Goal: Task Accomplishment & Management: Use online tool/utility

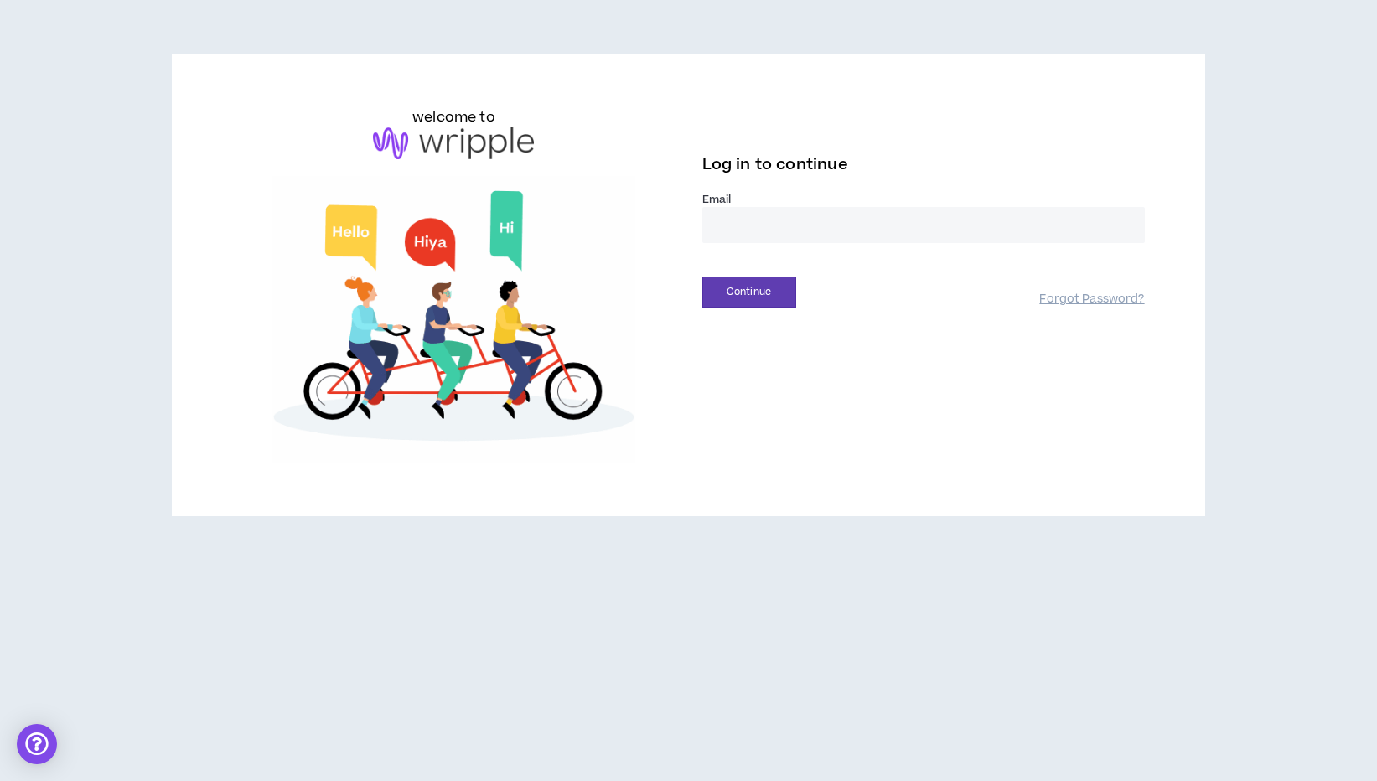
type input "**********"
click at [748, 292] on button "Continue" at bounding box center [749, 291] width 94 height 31
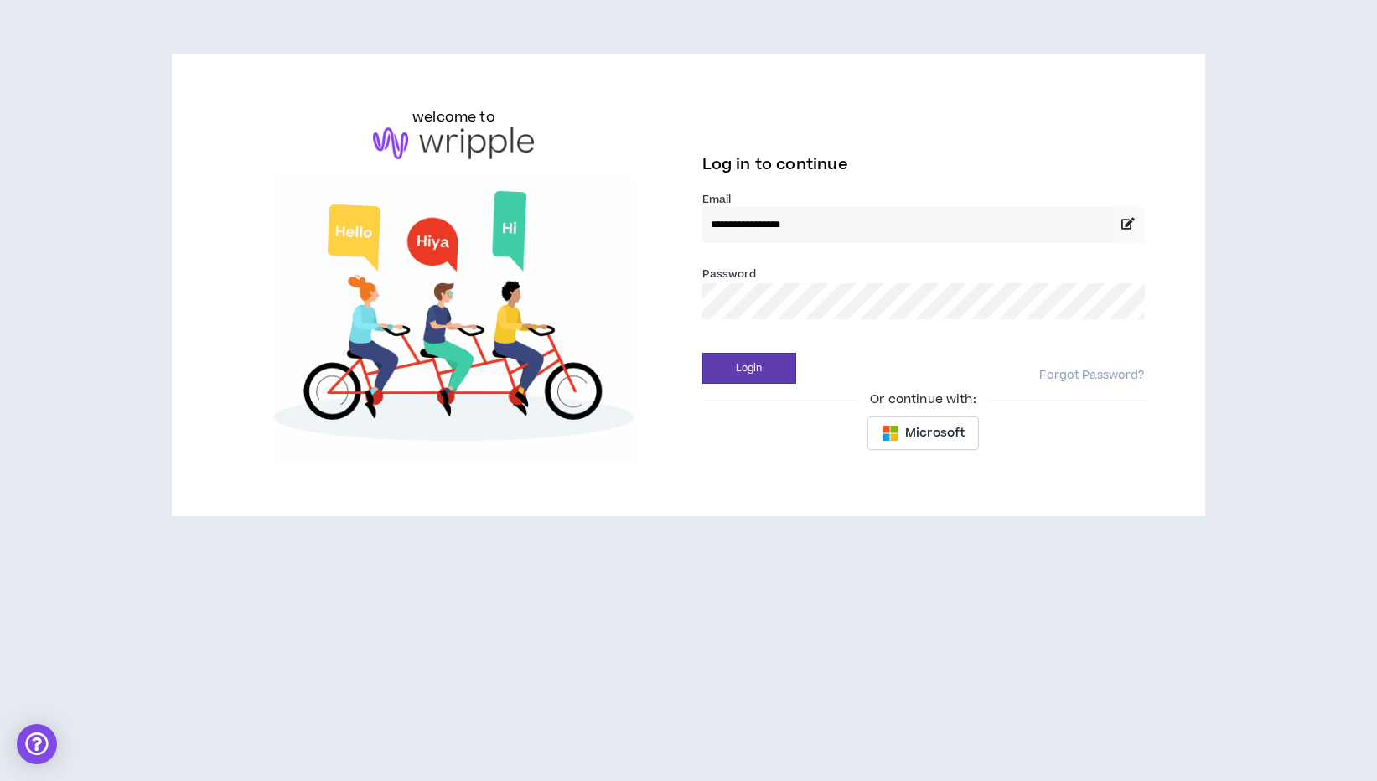
click at [748, 368] on button "Login" at bounding box center [749, 368] width 94 height 31
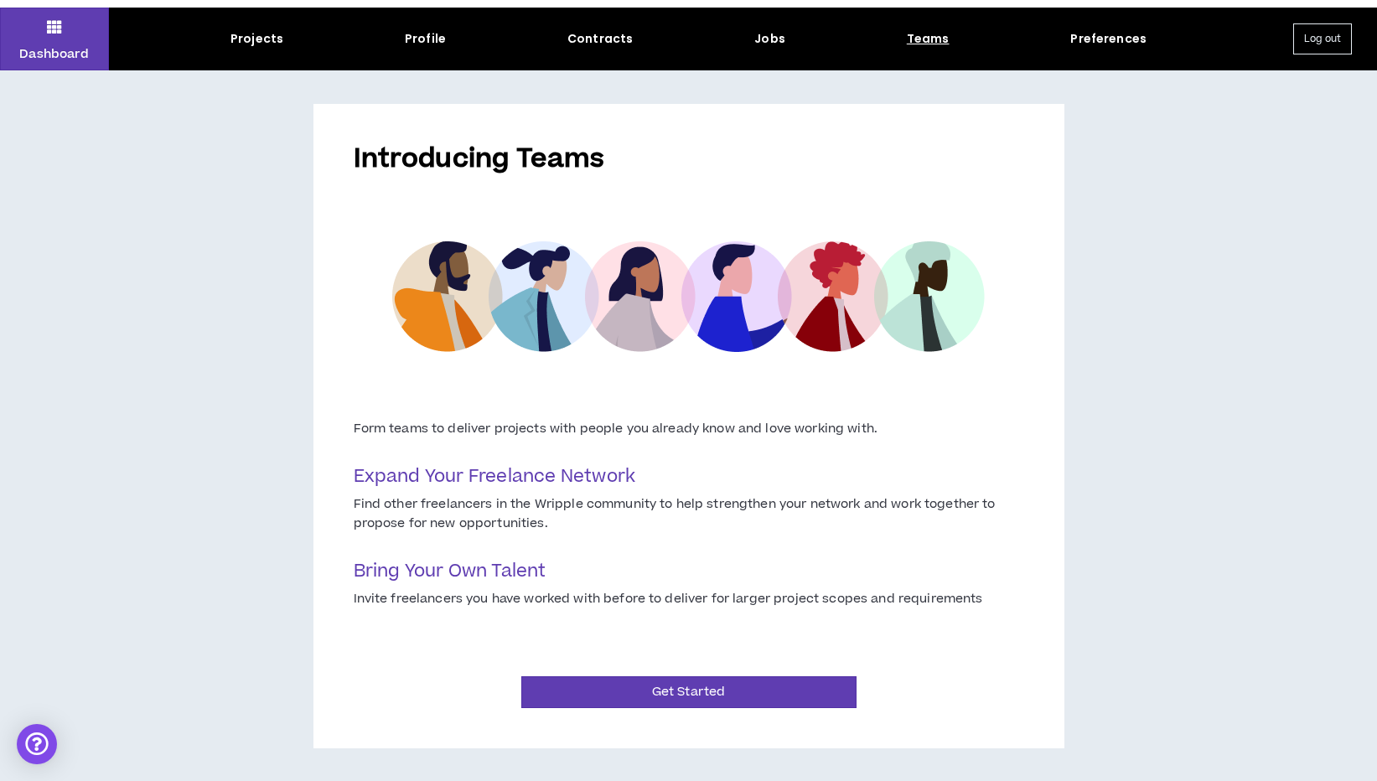
scroll to position [42, 0]
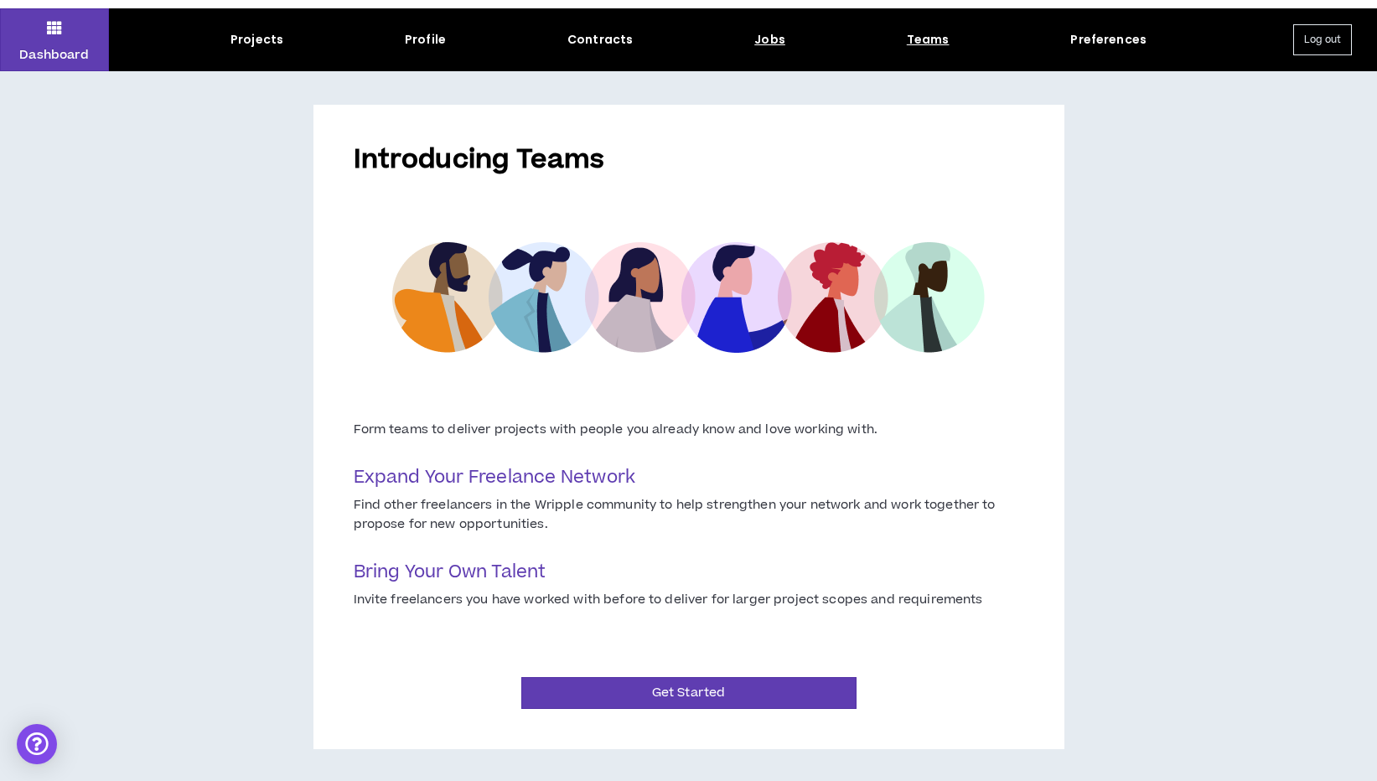
click at [764, 46] on div "Jobs" at bounding box center [769, 40] width 31 height 18
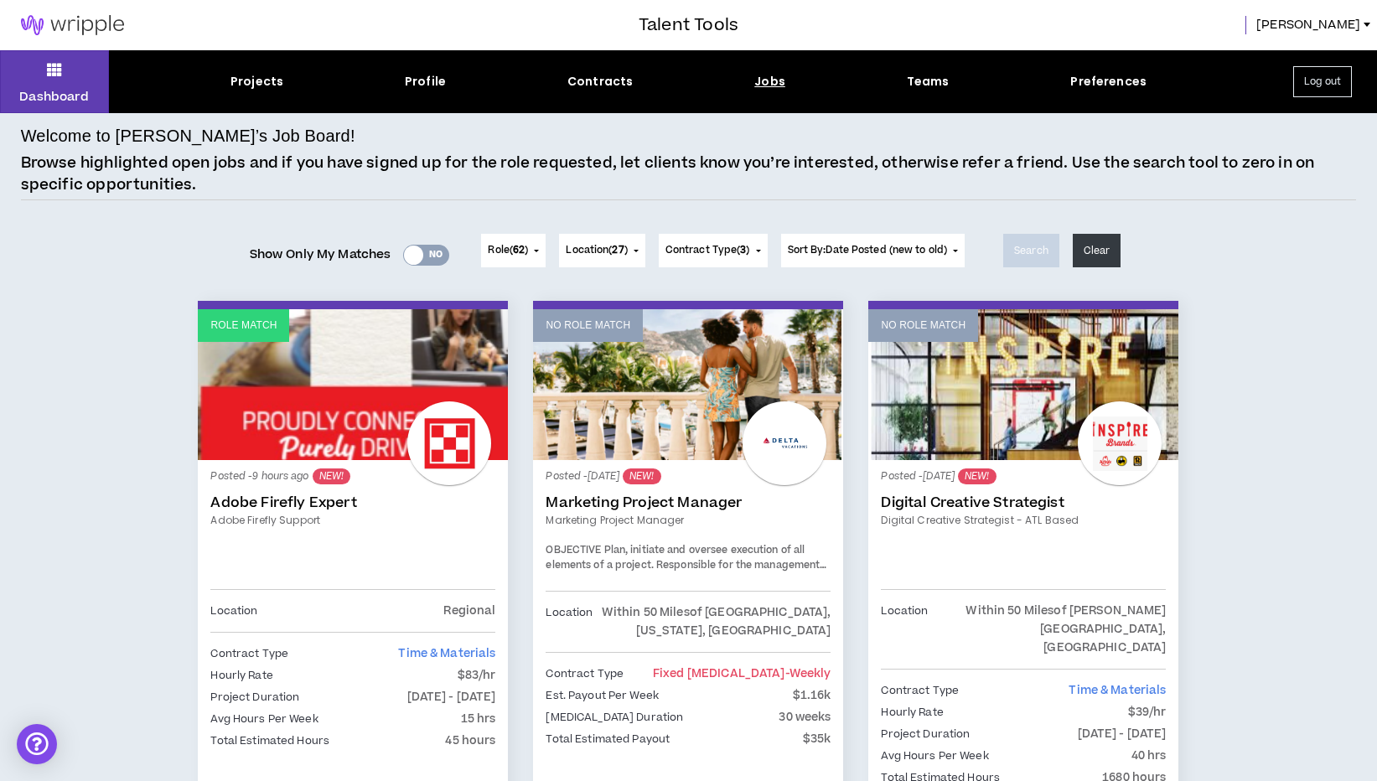
click at [409, 253] on div at bounding box center [413, 254] width 19 height 19
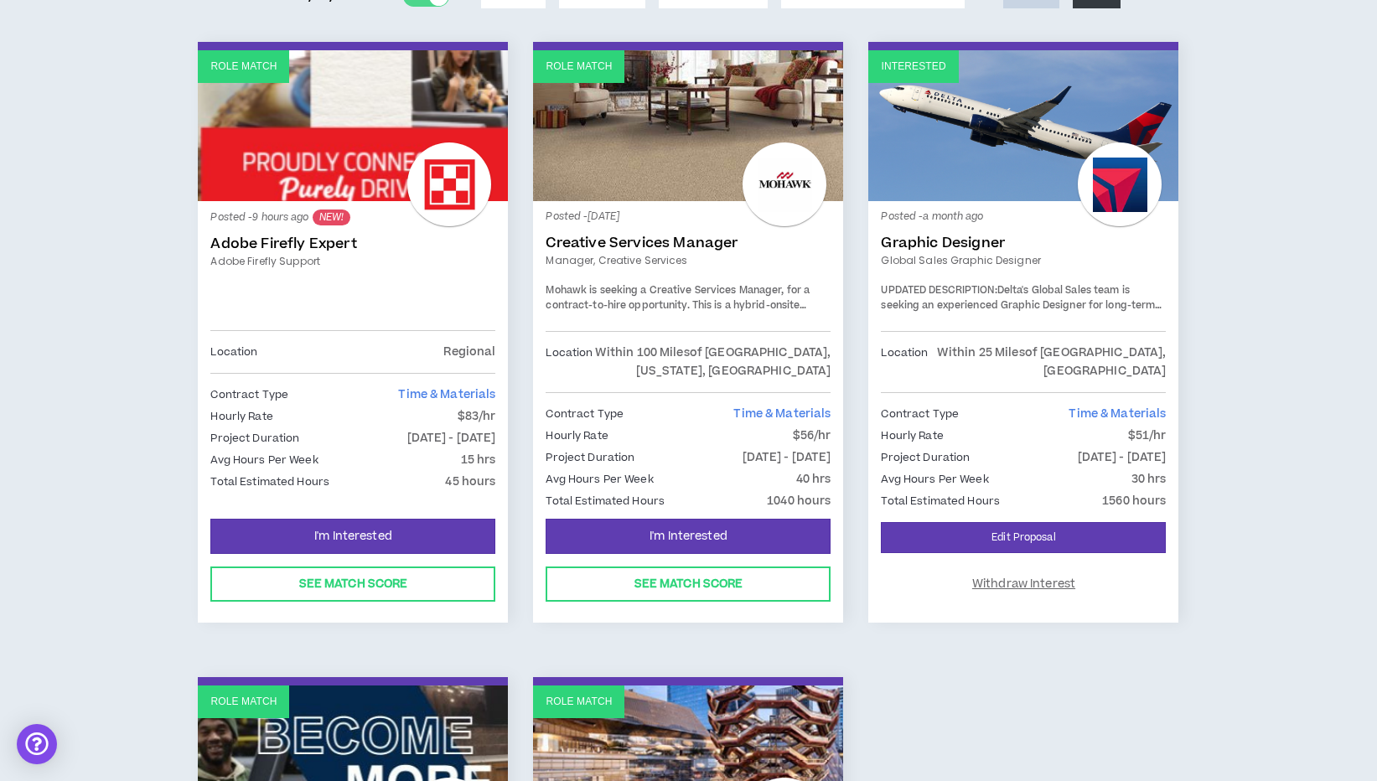
scroll to position [280, 0]
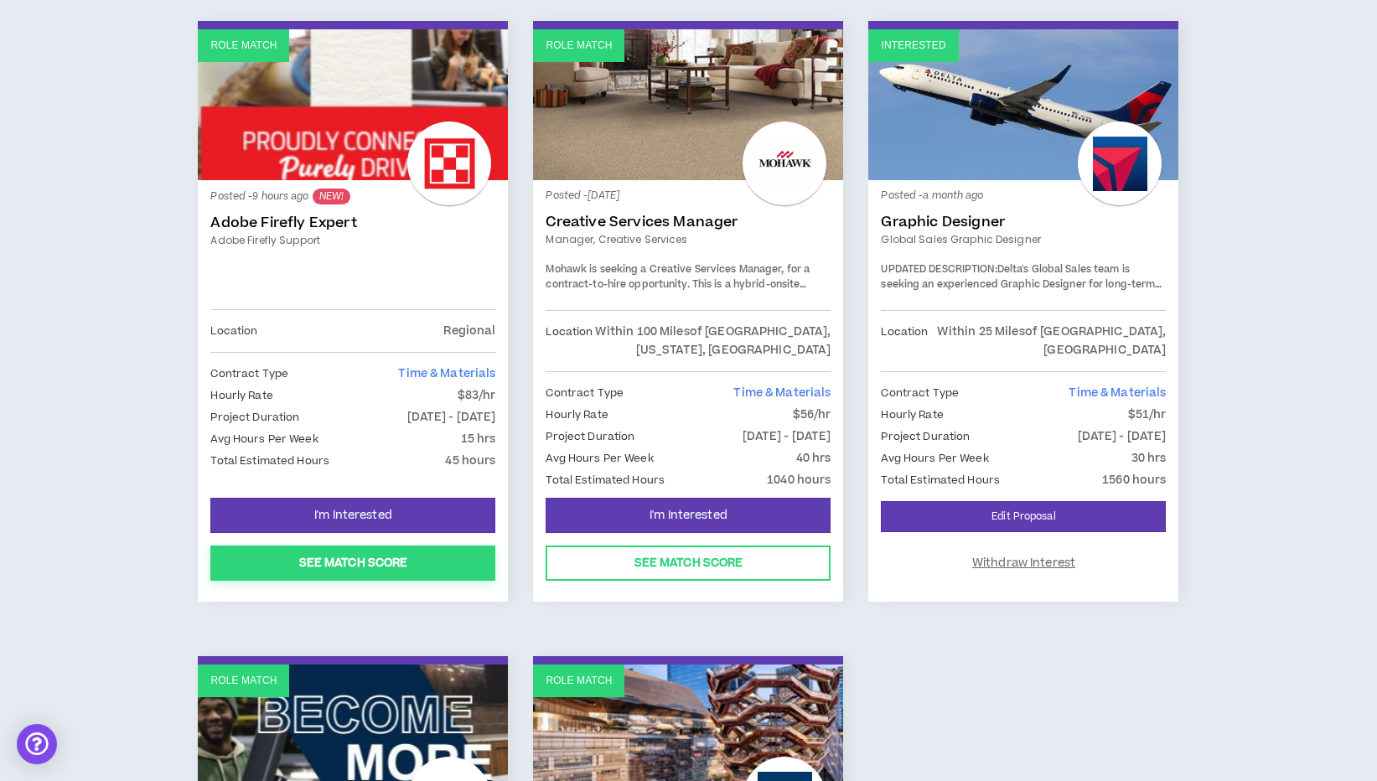
click at [371, 570] on button "See Match Score" at bounding box center [352, 562] width 285 height 35
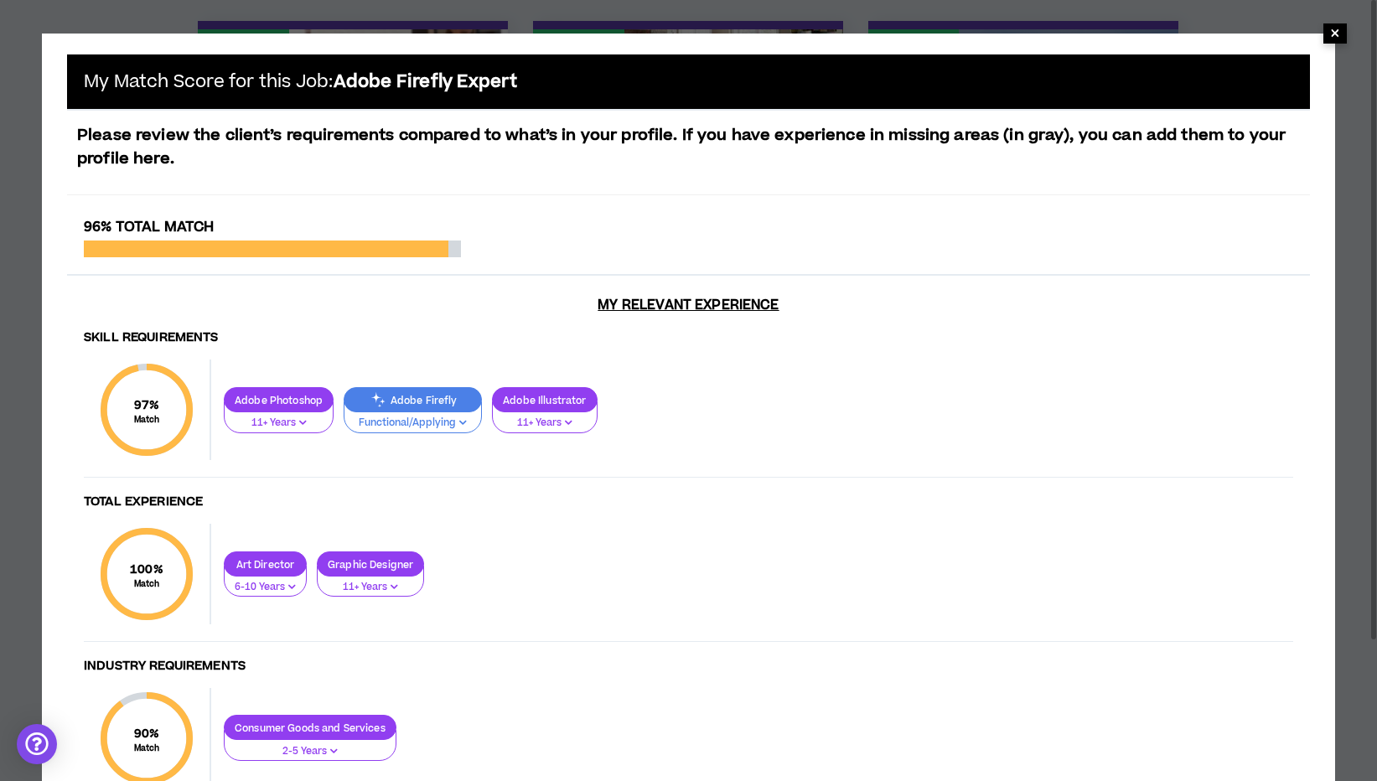
click at [1337, 35] on span "×" at bounding box center [1335, 33] width 10 height 20
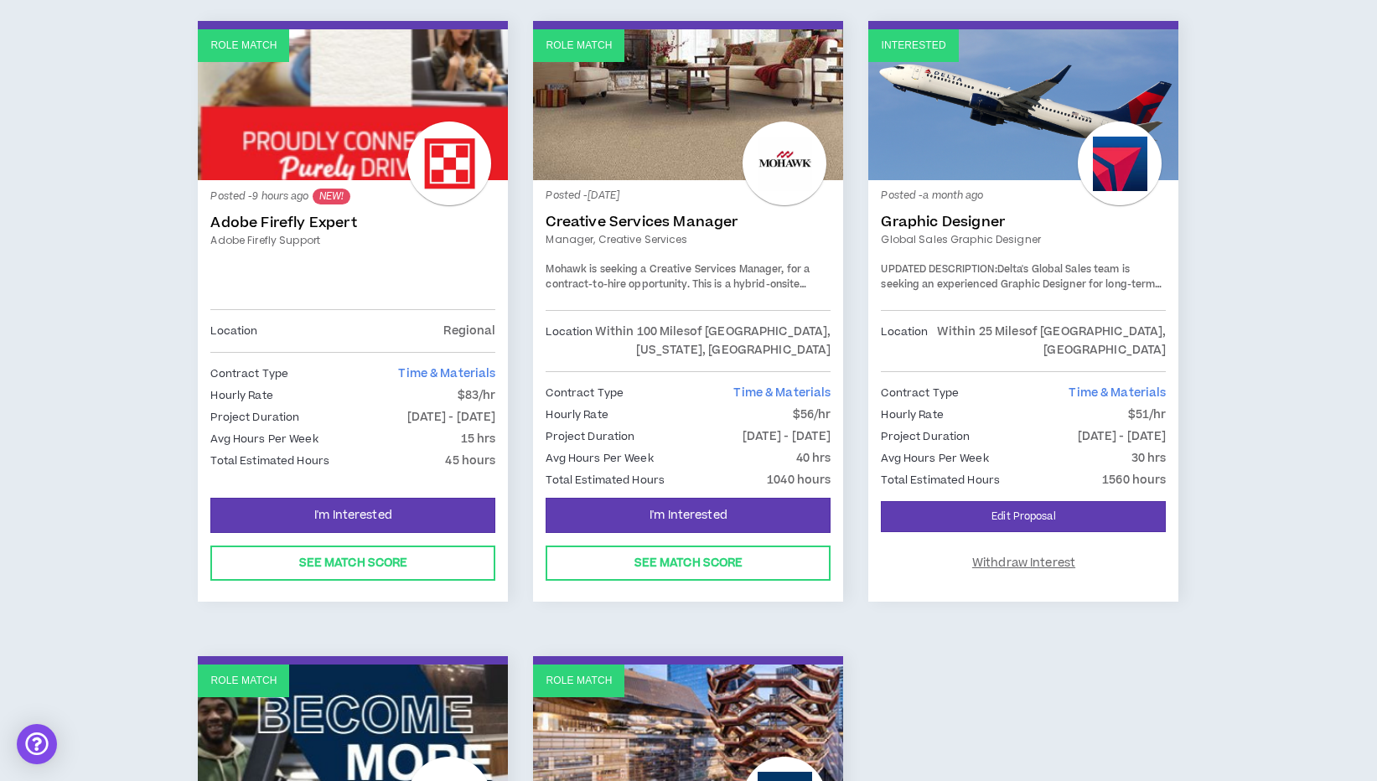
click at [335, 226] on link "Adobe Firefly Expert" at bounding box center [352, 222] width 285 height 17
